Goal: Check status: Check status

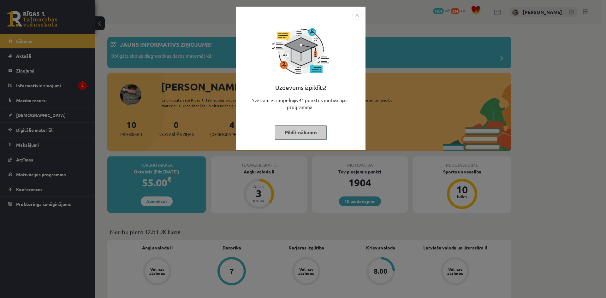
click at [356, 15] on img "Close" at bounding box center [356, 14] width 9 height 9
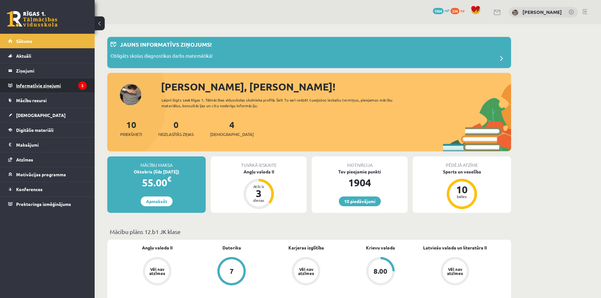
click at [39, 87] on legend "Informatīvie ziņojumi 2" at bounding box center [51, 85] width 71 height 15
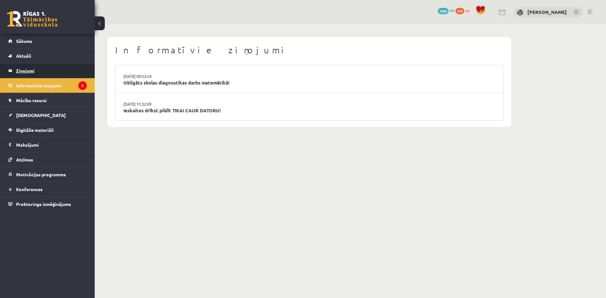
click at [32, 71] on legend "Ziņojumi 0" at bounding box center [51, 70] width 71 height 15
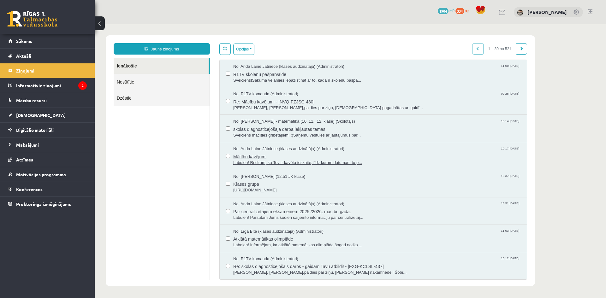
click at [267, 165] on span "Labdien! Redzam, ka Tev ir kavēta ieskaite, līdz kuram datumam to p..." at bounding box center [376, 163] width 287 height 6
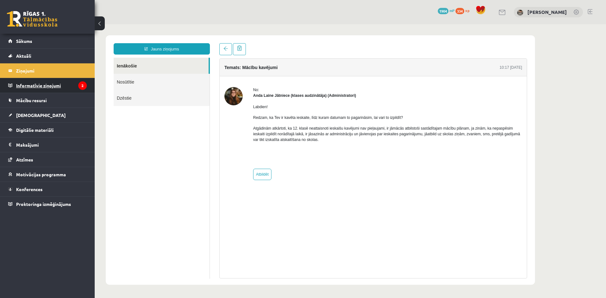
click at [36, 84] on legend "Informatīvie ziņojumi 2" at bounding box center [51, 85] width 71 height 15
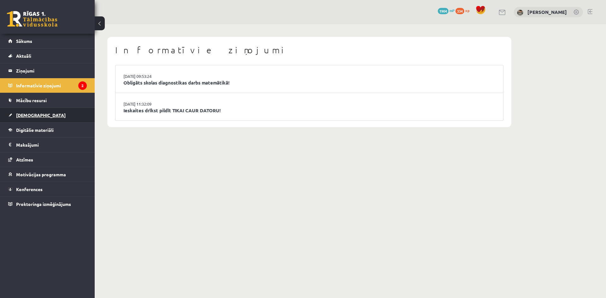
click at [34, 115] on span "[DEMOGRAPHIC_DATA]" at bounding box center [41, 115] width 50 height 6
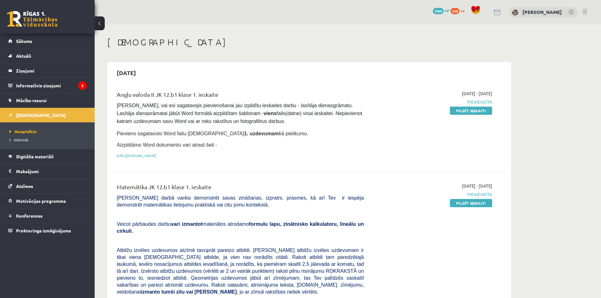
click at [586, 13] on link at bounding box center [585, 11] width 5 height 5
